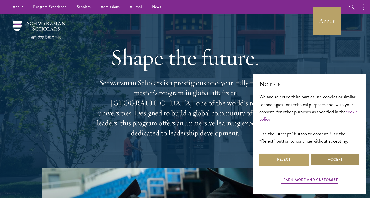
click at [336, 159] on button "Accept" at bounding box center [335, 160] width 49 height 12
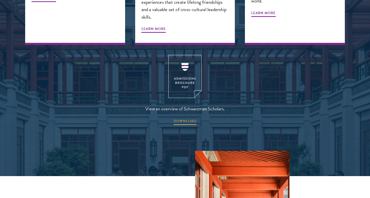
scroll to position [678, 0]
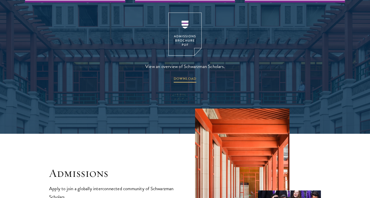
click at [183, 25] on img at bounding box center [184, 34] width 33 height 43
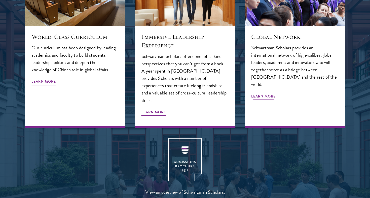
scroll to position [676, 0]
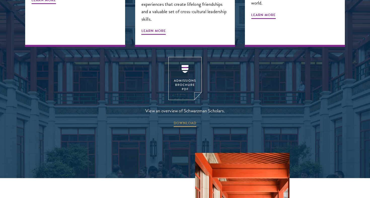
click at [181, 66] on img at bounding box center [184, 78] width 33 height 43
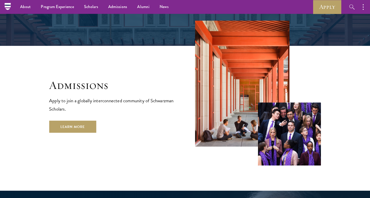
scroll to position [785, 0]
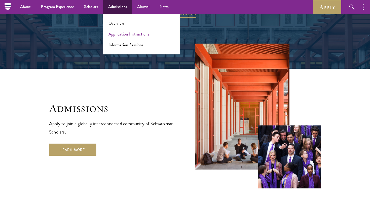
click at [119, 34] on link "Application Instructions" at bounding box center [129, 34] width 41 height 6
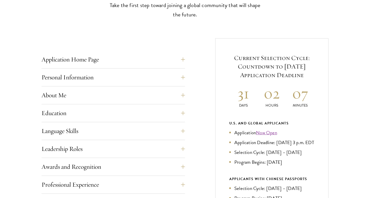
scroll to position [174, 0]
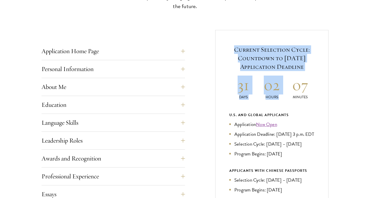
drag, startPoint x: 236, startPoint y: 48, endPoint x: 322, endPoint y: 73, distance: 89.6
click at [322, 73] on div "Current Selection Cycle: Countdown to September 10, 2025 Application Deadline 3…" at bounding box center [271, 154] width 113 height 249
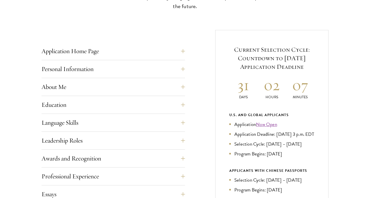
click at [322, 73] on div "Current Selection Cycle: Countdown to September 10, 2025 Application Deadline 3…" at bounding box center [271, 154] width 113 height 249
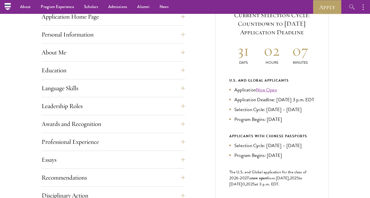
scroll to position [203, 0]
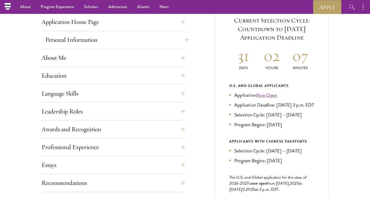
click at [184, 36] on button "Personal Information" at bounding box center [117, 40] width 144 height 12
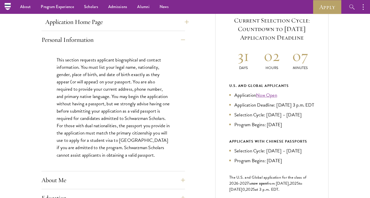
click at [184, 24] on button "Application Home Page" at bounding box center [117, 22] width 144 height 12
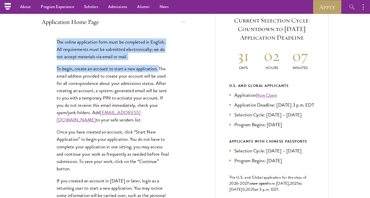
drag, startPoint x: 57, startPoint y: 42, endPoint x: 160, endPoint y: 65, distance: 105.8
click at [160, 65] on div "The online application form must be completed in English. All requirements must…" at bounding box center [114, 140] width 144 height 218
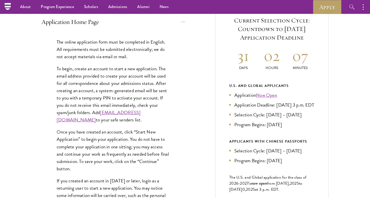
click at [162, 84] on p "To begin, create an account to start a new application. The email address provi…" at bounding box center [113, 94] width 113 height 59
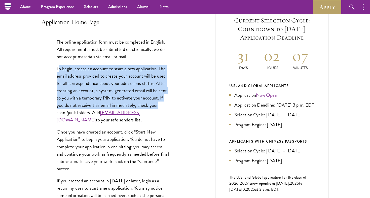
drag, startPoint x: 59, startPoint y: 66, endPoint x: 161, endPoint y: 106, distance: 109.7
click at [163, 107] on p "To begin, create an account to start a new application. The email address provi…" at bounding box center [113, 94] width 113 height 59
click at [131, 76] on p "To begin, create an account to start a new application. The email address provi…" at bounding box center [113, 94] width 113 height 59
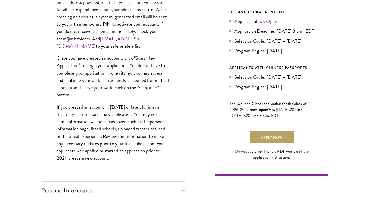
scroll to position [278, 0]
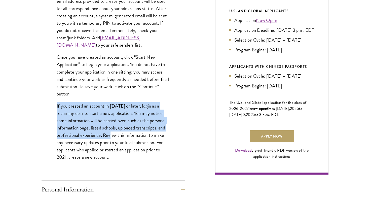
drag, startPoint x: 57, startPoint y: 110, endPoint x: 115, endPoint y: 140, distance: 65.1
click at [115, 140] on p "If you created an account in 2021 or later, login as a returning user to start …" at bounding box center [113, 131] width 113 height 59
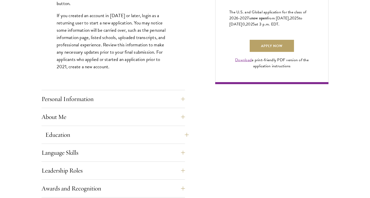
scroll to position [378, 0]
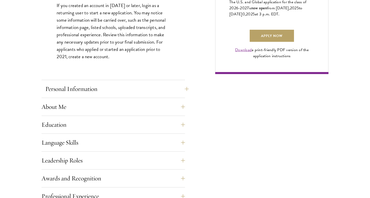
click at [183, 91] on button "Personal Information" at bounding box center [117, 89] width 144 height 12
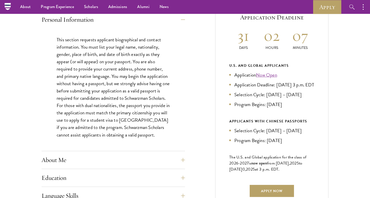
scroll to position [219, 0]
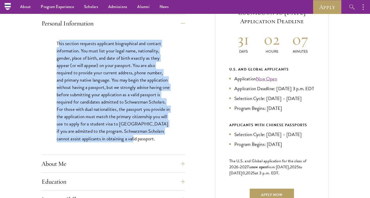
drag, startPoint x: 58, startPoint y: 43, endPoint x: 153, endPoint y: 135, distance: 132.3
click at [153, 135] on p "This section requests applicant biographical and contact information. You must …" at bounding box center [113, 91] width 113 height 102
click at [110, 67] on p "This section requests applicant biographical and contact information. You must …" at bounding box center [113, 91] width 113 height 102
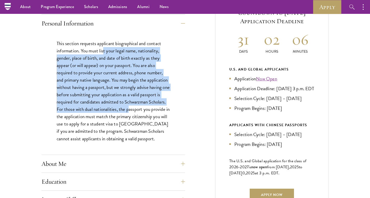
drag, startPoint x: 104, startPoint y: 53, endPoint x: 130, endPoint y: 115, distance: 67.9
click at [130, 112] on p "This section requests applicant biographical and contact information. You must …" at bounding box center [113, 91] width 113 height 102
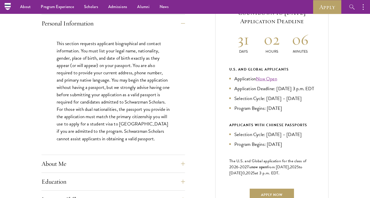
click at [136, 129] on p "This section requests applicant biographical and contact information. You must …" at bounding box center [113, 91] width 113 height 102
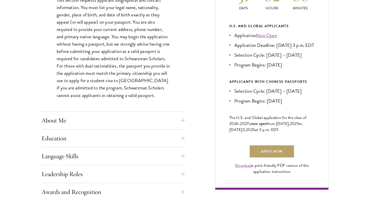
scroll to position [264, 0]
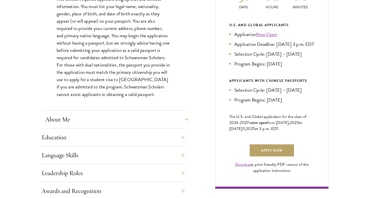
click at [181, 117] on button "About Me" at bounding box center [117, 119] width 144 height 12
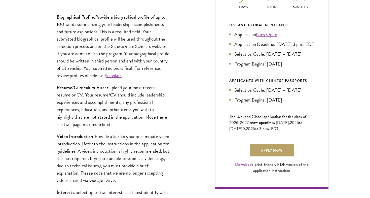
drag, startPoint x: 112, startPoint y: 86, endPoint x: 144, endPoint y: 123, distance: 48.6
click at [144, 123] on p "Resume/Curriculum Vitae: Upload your most recent resume or CV. Your resume/CV s…" at bounding box center [113, 106] width 113 height 44
drag, startPoint x: 152, startPoint y: 124, endPoint x: 53, endPoint y: 84, distance: 107.3
click at [52, 84] on div "Biographical Profile: Provide a biographical profile of up to 100 words summari…" at bounding box center [114, 128] width 144 height 244
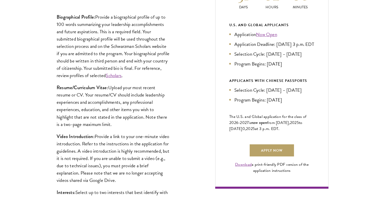
click at [53, 84] on div "Biographical Profile: Provide a biographical profile of up to 100 words summari…" at bounding box center [114, 128] width 144 height 244
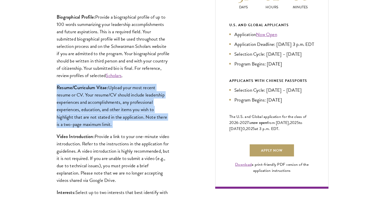
drag, startPoint x: 54, startPoint y: 81, endPoint x: 119, endPoint y: 129, distance: 80.7
click at [119, 129] on div "Biographical Profile: Provide a biographical profile of up to 100 words summari…" at bounding box center [114, 128] width 144 height 244
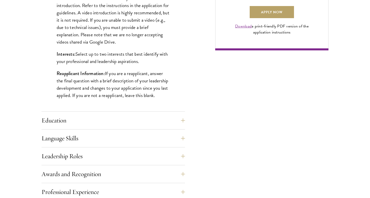
scroll to position [403, 0]
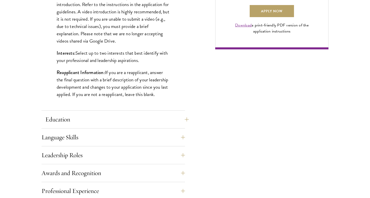
click at [185, 117] on button "Education" at bounding box center [117, 119] width 144 height 12
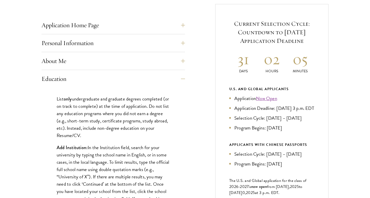
scroll to position [225, 0]
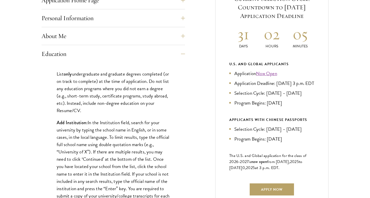
drag, startPoint x: 60, startPoint y: 72, endPoint x: 116, endPoint y: 107, distance: 66.5
click at [116, 107] on p "List only undergraduate and graduate degrees completed (or on track to complete…" at bounding box center [113, 92] width 113 height 44
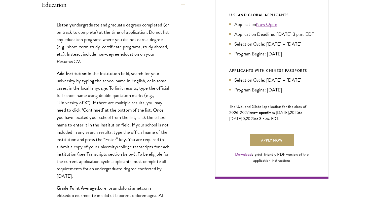
scroll to position [292, 0]
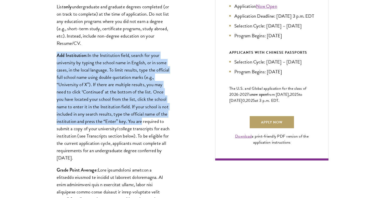
drag, startPoint x: 55, startPoint y: 53, endPoint x: 139, endPoint y: 118, distance: 106.7
click at [139, 118] on p "Add Institution: In the Institution field, search for your university by typing…" at bounding box center [113, 107] width 113 height 110
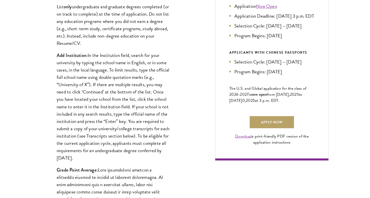
drag, startPoint x: 127, startPoint y: 157, endPoint x: 118, endPoint y: 149, distance: 11.8
click at [118, 149] on p "Add Institution: In the Institution field, search for your university by typing…" at bounding box center [113, 107] width 113 height 110
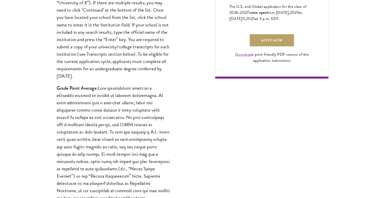
scroll to position [374, 0]
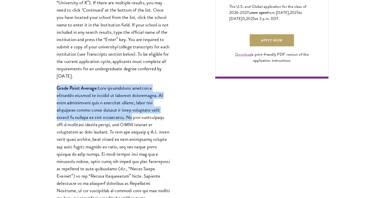
drag, startPoint x: 57, startPoint y: 84, endPoint x: 110, endPoint y: 117, distance: 62.4
click at [110, 117] on p "Grade Point Average:" at bounding box center [113, 157] width 113 height 146
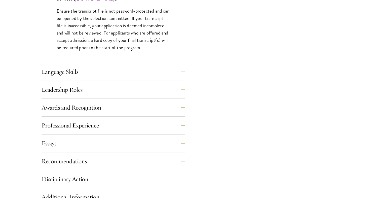
scroll to position [822, 0]
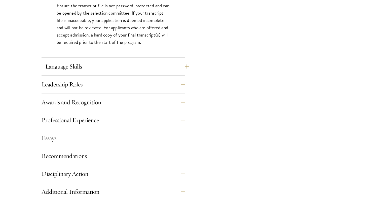
click at [182, 63] on button "Language Skills" at bounding box center [117, 66] width 144 height 12
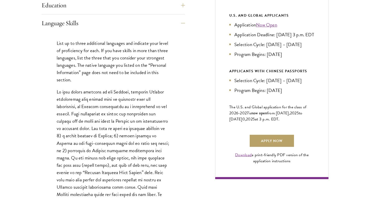
scroll to position [287, 0]
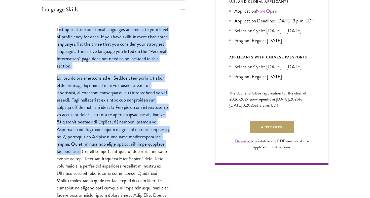
drag, startPoint x: 59, startPoint y: 27, endPoint x: 166, endPoint y: 139, distance: 155.1
click at [166, 139] on div "List up to three additional languages and indicate your level of proficiency fo…" at bounding box center [114, 146] width 144 height 257
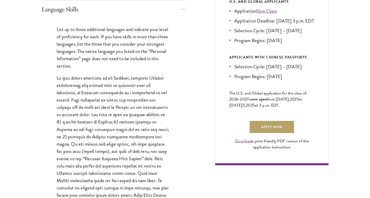
click at [129, 113] on p at bounding box center [113, 147] width 113 height 146
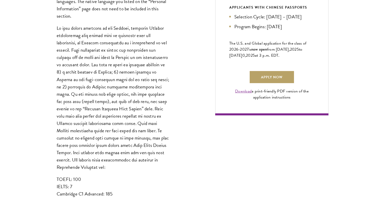
scroll to position [339, 0]
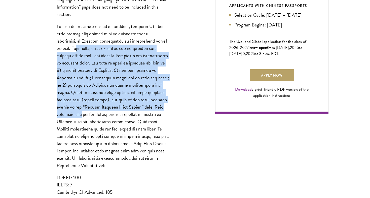
drag, startPoint x: 79, startPoint y: 46, endPoint x: 162, endPoint y: 106, distance: 102.5
click at [162, 106] on p at bounding box center [113, 96] width 113 height 146
click at [121, 98] on p at bounding box center [113, 96] width 113 height 146
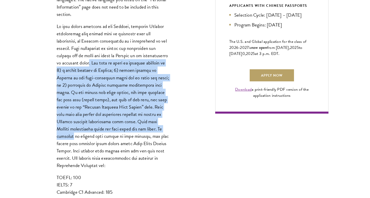
drag, startPoint x: 88, startPoint y: 59, endPoint x: 129, endPoint y: 127, distance: 79.8
click at [129, 127] on p at bounding box center [113, 96] width 113 height 146
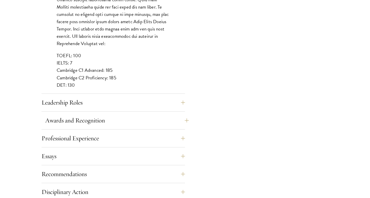
scroll to position [468, 0]
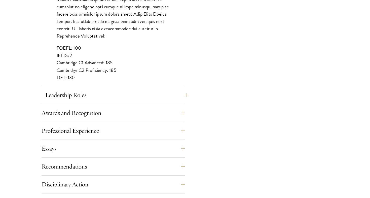
click at [105, 95] on button "Leadership Roles" at bounding box center [117, 95] width 144 height 12
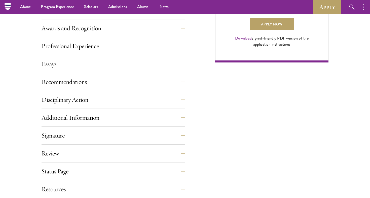
scroll to position [269, 0]
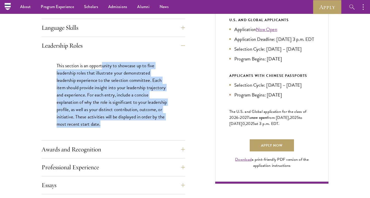
drag, startPoint x: 103, startPoint y: 64, endPoint x: 109, endPoint y: 121, distance: 57.4
click at [109, 121] on p "This section is an opportunity to showcase up to five leadership roles that ill…" at bounding box center [113, 95] width 113 height 66
drag, startPoint x: 109, startPoint y: 124, endPoint x: 103, endPoint y: 60, distance: 63.9
click at [103, 60] on div "This section is an opportunity to showcase up to five leadership roles that ill…" at bounding box center [114, 97] width 144 height 86
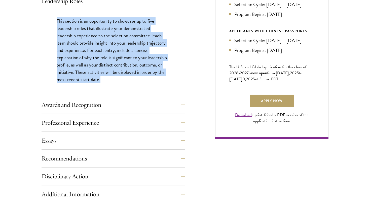
scroll to position [315, 0]
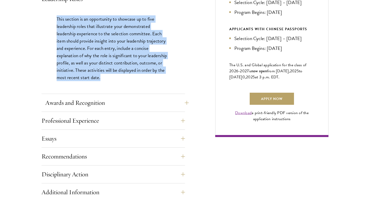
click at [122, 106] on button "Awards and Recognition" at bounding box center [117, 103] width 144 height 12
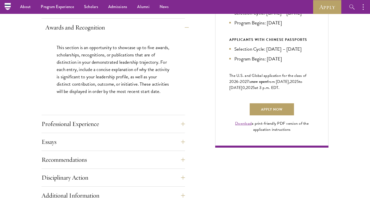
scroll to position [304, 0]
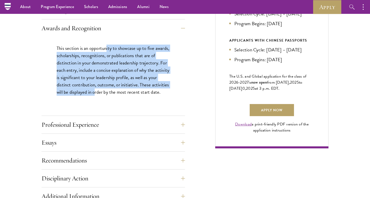
drag, startPoint x: 107, startPoint y: 46, endPoint x: 114, endPoint y: 93, distance: 46.9
click at [114, 93] on p "This section is an opportunity to showcase up to five awards, scholarships, rec…" at bounding box center [113, 70] width 113 height 51
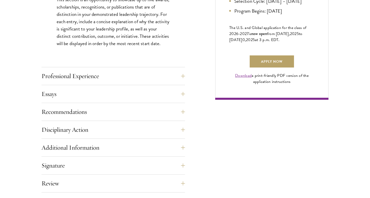
scroll to position [353, 0]
click at [116, 75] on button "Professional Experience" at bounding box center [117, 76] width 144 height 12
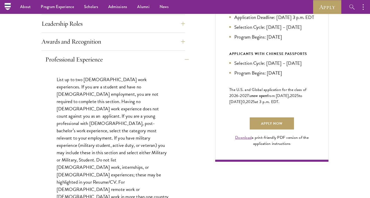
scroll to position [236, 0]
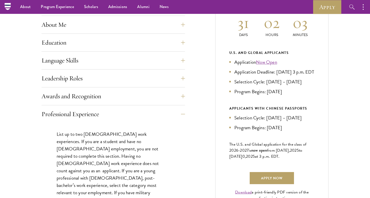
click at [117, 104] on div "Awards and Recognition This section is an opportunity to showcase up to five aw…" at bounding box center [114, 97] width 144 height 15
click at [114, 94] on button "Awards and Recognition" at bounding box center [117, 96] width 144 height 12
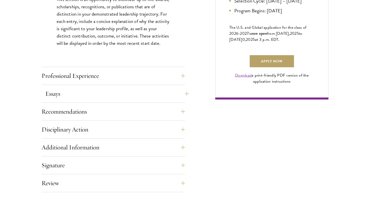
scroll to position [389, 0]
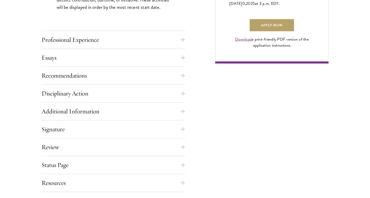
click at [110, 45] on div "Professional Experience" at bounding box center [114, 41] width 144 height 15
click at [109, 42] on button "Professional Experience" at bounding box center [117, 40] width 144 height 12
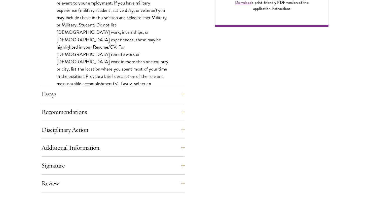
scroll to position [426, 0]
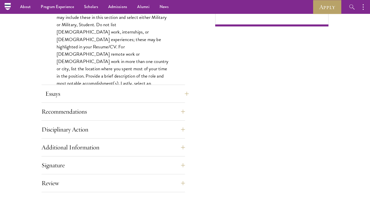
click at [146, 94] on button "Essays" at bounding box center [117, 94] width 144 height 12
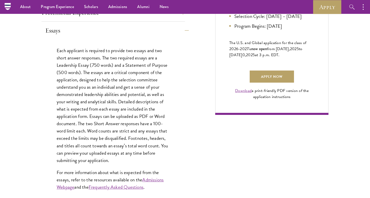
scroll to position [335, 0]
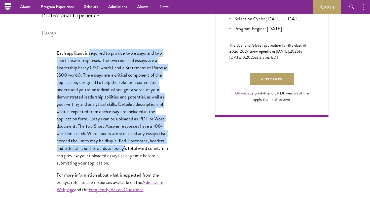
drag, startPoint x: 90, startPoint y: 51, endPoint x: 126, endPoint y: 150, distance: 104.5
click at [126, 150] on p "Each applicant is required to provide two essays and two short answer responses…" at bounding box center [113, 107] width 113 height 117
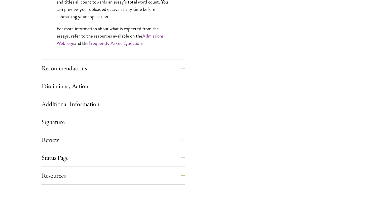
scroll to position [492, 0]
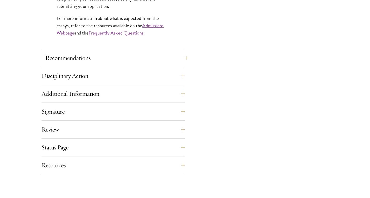
click at [178, 55] on button "Recommendations" at bounding box center [117, 58] width 144 height 12
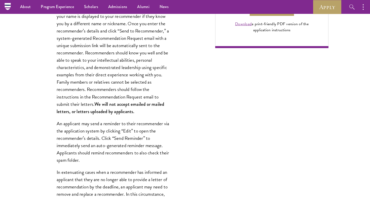
scroll to position [305, 0]
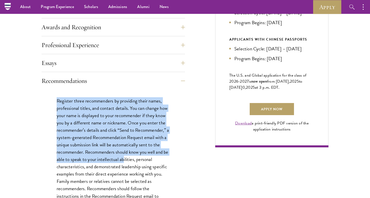
drag, startPoint x: 60, startPoint y: 101, endPoint x: 129, endPoint y: 158, distance: 89.3
click at [129, 158] on p "Register three recommenders by providing their names, professional titles, and …" at bounding box center [113, 155] width 113 height 117
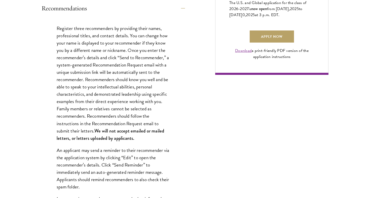
scroll to position [378, 0]
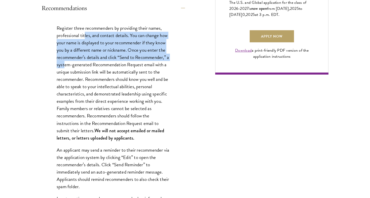
drag, startPoint x: 66, startPoint y: 60, endPoint x: 85, endPoint y: 36, distance: 30.2
click at [85, 36] on p "Register three recommenders by providing their names, professional titles, and …" at bounding box center [113, 82] width 113 height 117
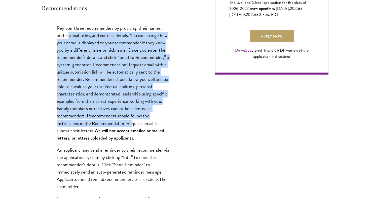
drag, startPoint x: 68, startPoint y: 35, endPoint x: 131, endPoint y: 119, distance: 105.2
click at [131, 119] on p "Register three recommenders by providing their names, professional titles, and …" at bounding box center [113, 82] width 113 height 117
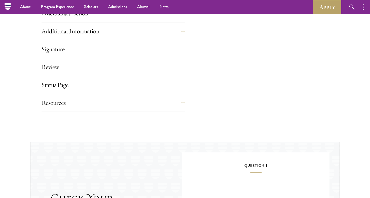
scroll to position [800, 0]
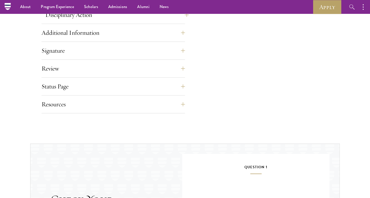
click at [144, 19] on button "Disciplinary Action" at bounding box center [117, 15] width 144 height 12
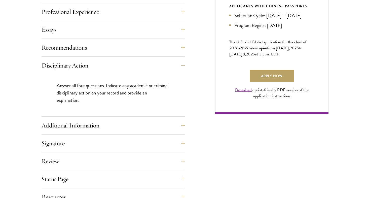
scroll to position [350, 0]
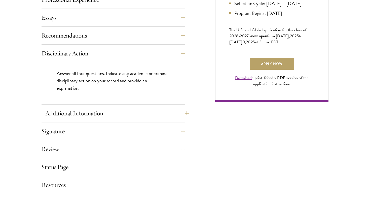
click at [148, 110] on button "Additional Information" at bounding box center [117, 113] width 144 height 12
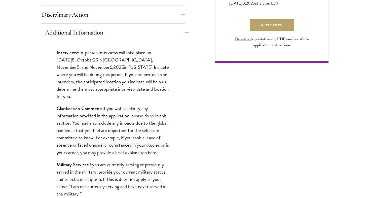
scroll to position [391, 0]
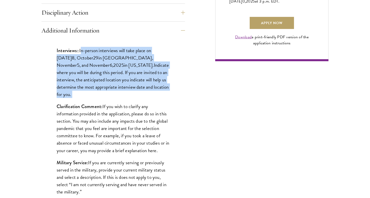
drag, startPoint x: 83, startPoint y: 49, endPoint x: 168, endPoint y: 91, distance: 95.5
click at [168, 91] on div "Interviews: : In-person interviews will take place on October 2 8 , October 29 …" at bounding box center [114, 123] width 144 height 169
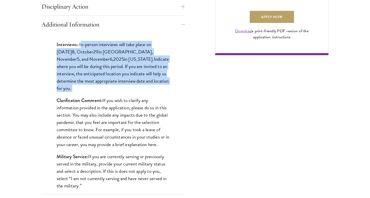
scroll to position [399, 0]
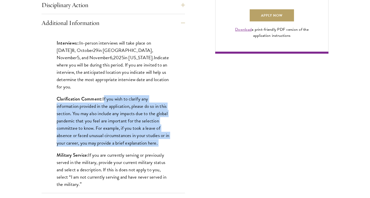
drag, startPoint x: 103, startPoint y: 90, endPoint x: 173, endPoint y: 139, distance: 85.2
click at [173, 139] on div "Interviews: : In-person interviews will take place on October 2 8 , October 29 …" at bounding box center [114, 116] width 144 height 169
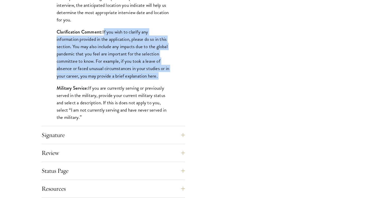
scroll to position [467, 0]
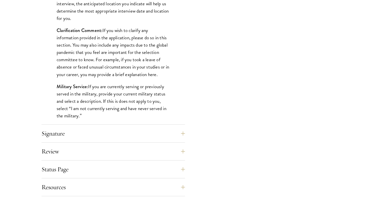
click at [97, 90] on p "Military Service: If you are currently serving or previously served in the mili…" at bounding box center [113, 101] width 113 height 37
drag, startPoint x: 51, startPoint y: 74, endPoint x: 147, endPoint y: 111, distance: 102.7
click at [147, 111] on div "Interviews: : In-person interviews will take place on October 2 8 , October 29 …" at bounding box center [114, 47] width 144 height 169
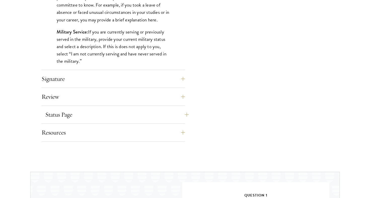
scroll to position [522, 0]
click at [175, 132] on button "Resources" at bounding box center [117, 132] width 144 height 12
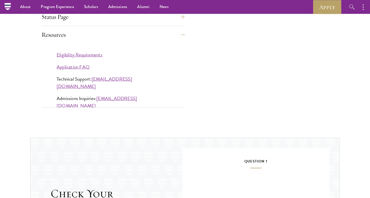
scroll to position [458, 0]
click at [96, 56] on link "Eligibility Requirements" at bounding box center [80, 54] width 46 height 7
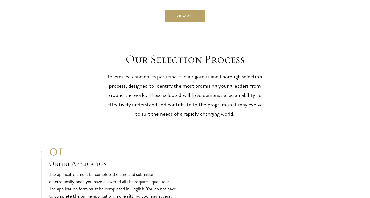
scroll to position [1550, 0]
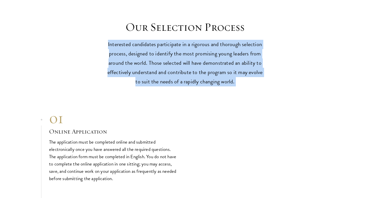
drag, startPoint x: 111, startPoint y: 34, endPoint x: 228, endPoint y: 77, distance: 125.1
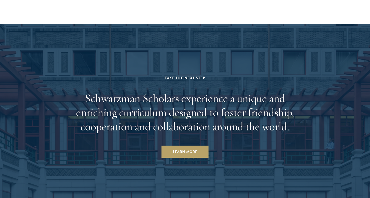
scroll to position [2514, 0]
